Goal: Task Accomplishment & Management: Manage account settings

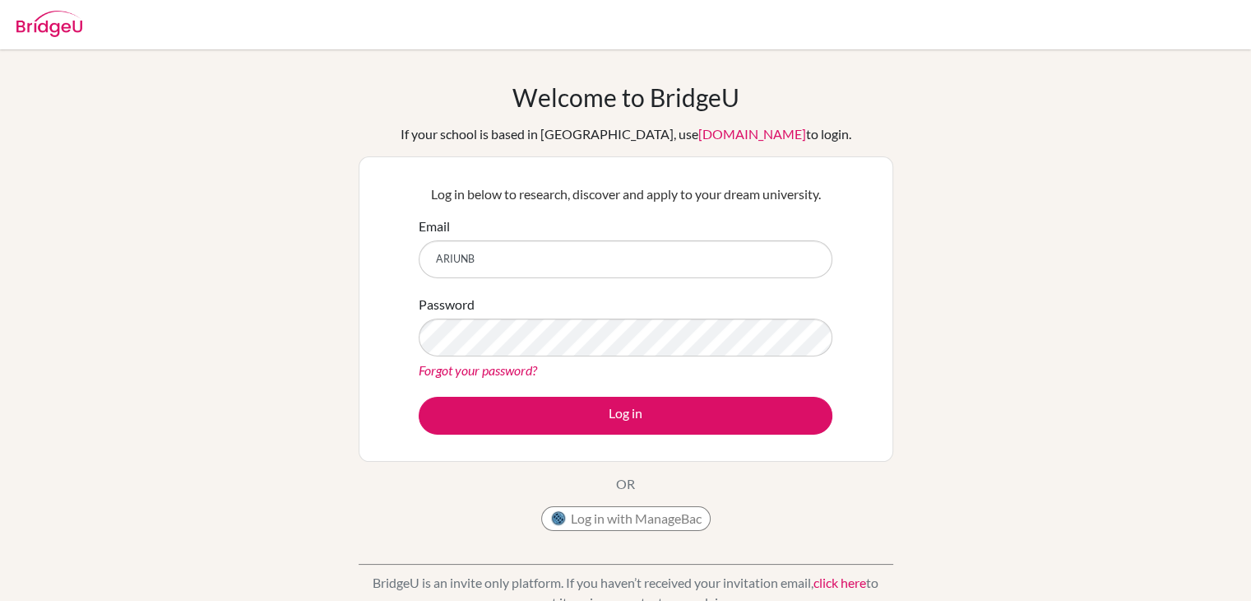
drag, startPoint x: 973, startPoint y: 231, endPoint x: 908, endPoint y: 218, distance: 66.3
click at [973, 231] on div "Welcome to BridgeU If your school is based in China, use app.bridge-u.com.cn to…" at bounding box center [625, 351] width 1251 height 538
click at [680, 264] on input "ARIUNB" at bounding box center [626, 259] width 414 height 38
type input "[EMAIL_ADDRESS][DOMAIN_NAME]"
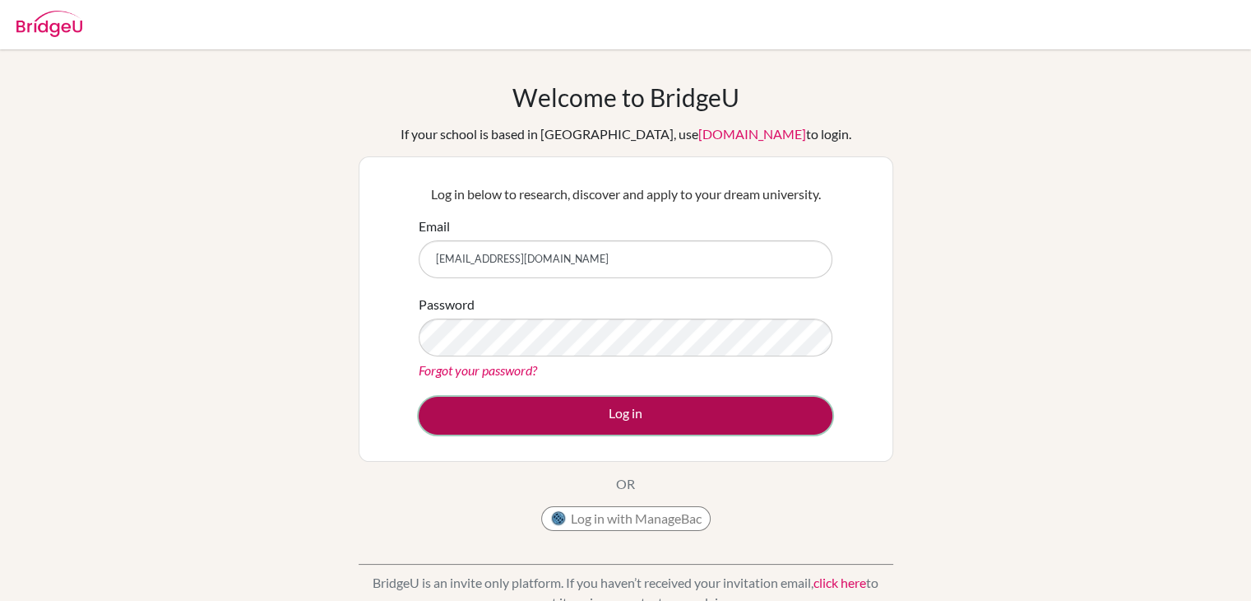
click at [742, 407] on button "Log in" at bounding box center [626, 416] width 414 height 38
